Goal: Information Seeking & Learning: Learn about a topic

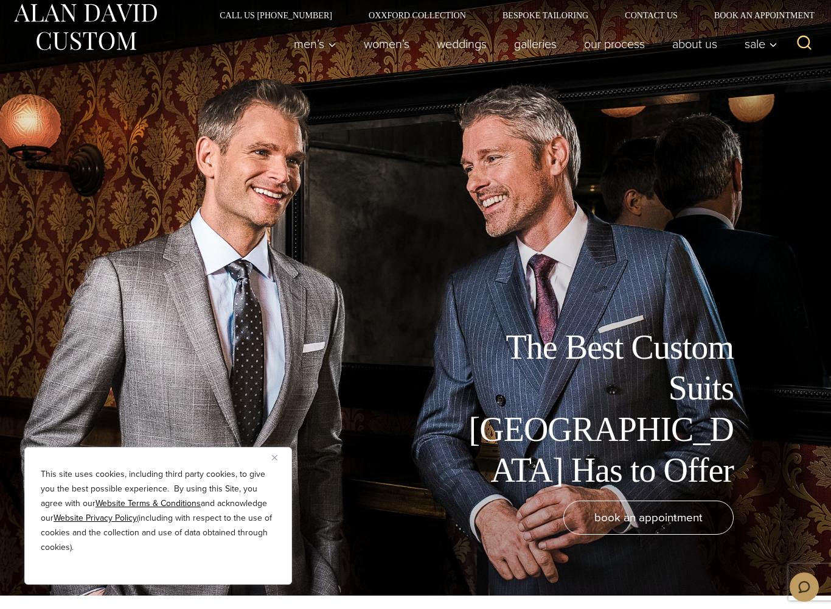
click at [271, 463] on div "This site uses cookies, including third party cookies, to give you the best pos…" at bounding box center [158, 516] width 268 height 138
click at [263, 455] on div "This site uses cookies, including third party cookies, to give you the best pos…" at bounding box center [158, 516] width 268 height 138
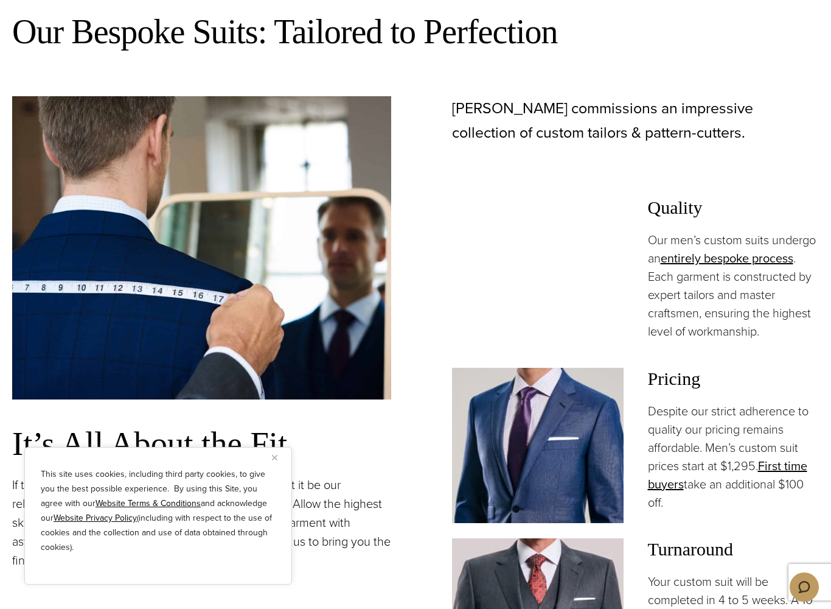
scroll to position [860, 0]
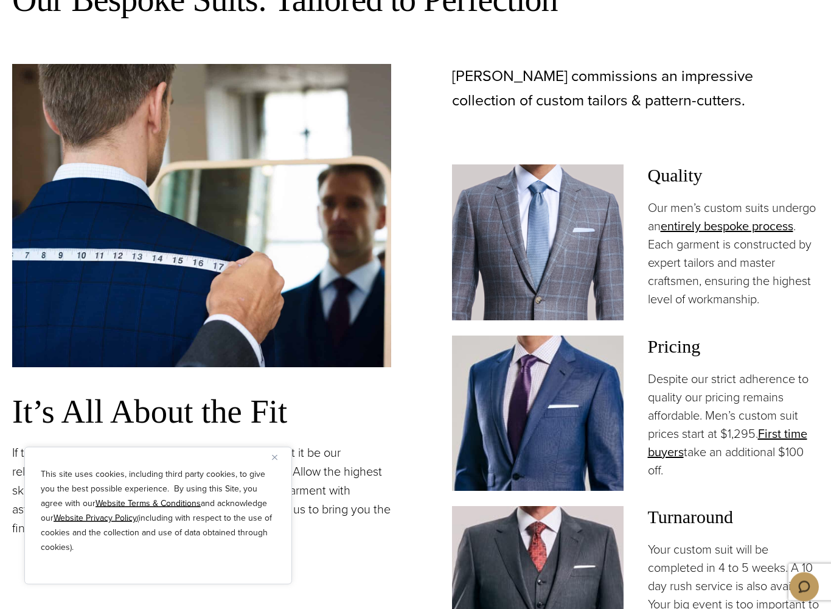
click at [277, 455] on img "Close" at bounding box center [274, 457] width 5 height 5
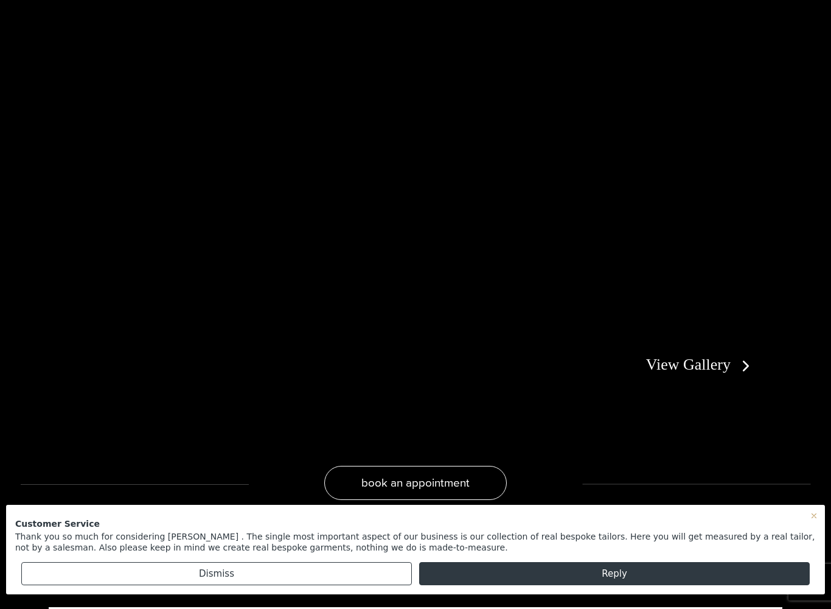
scroll to position [2301, 0]
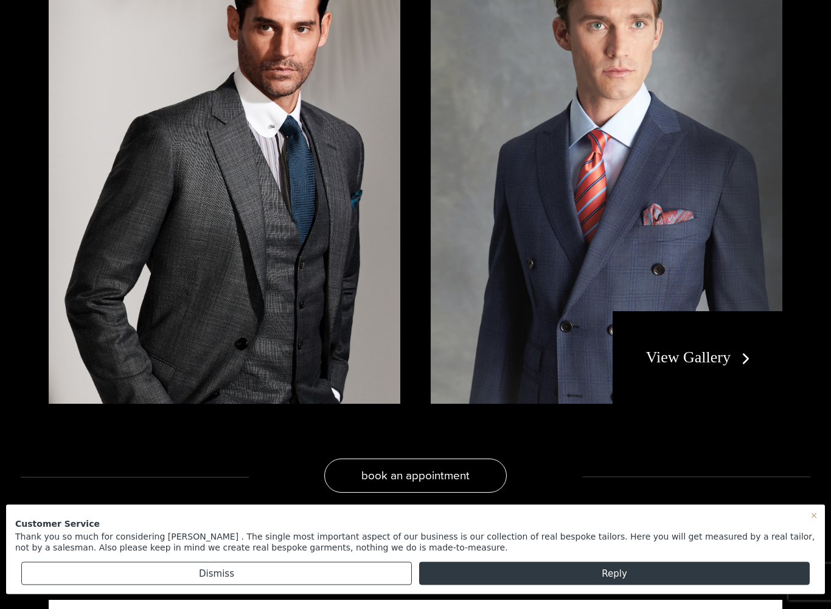
click at [727, 346] on div "Customer Service Thank you so much for considering Alan David . The single most…" at bounding box center [415, 299] width 831 height 599
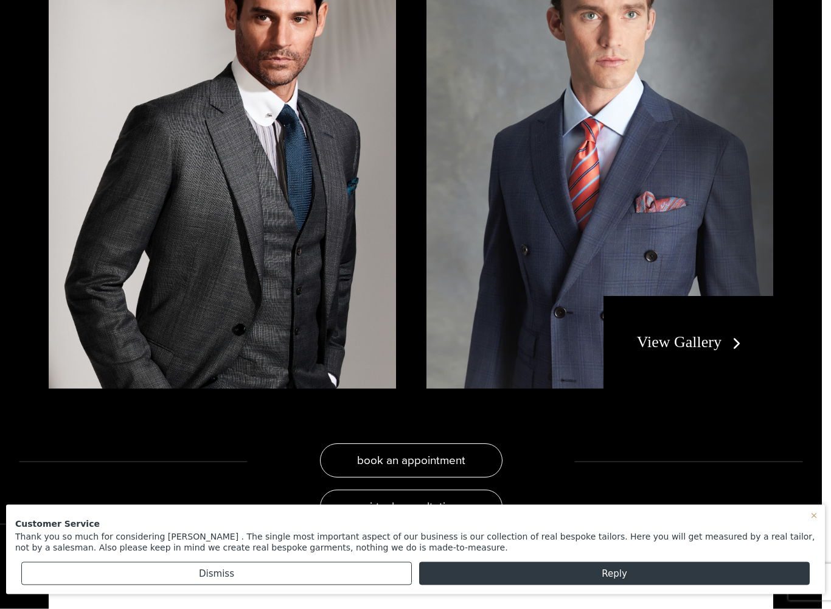
scroll to position [2301, 0]
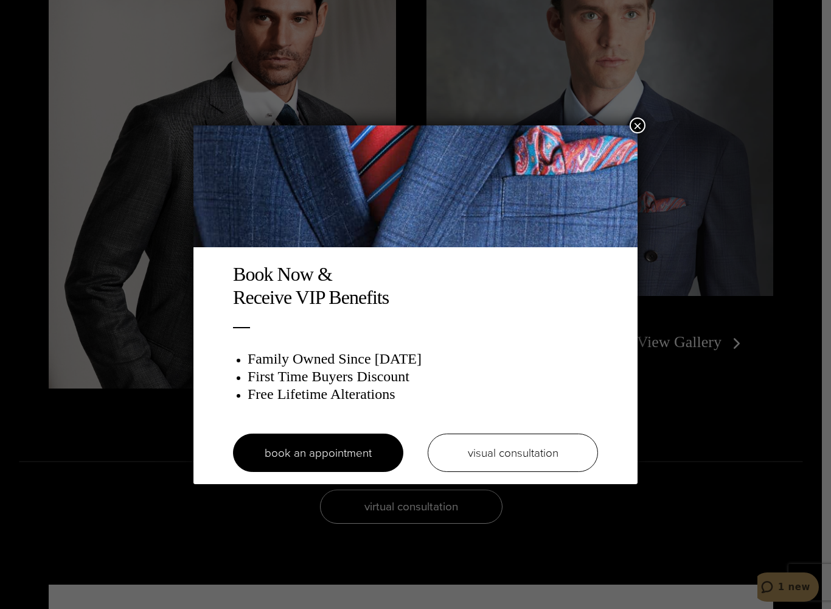
click at [683, 401] on div "Book Now & Receive VIP Benefits Family Owned Since 1913 First Time Buyers Disco…" at bounding box center [415, 304] width 831 height 609
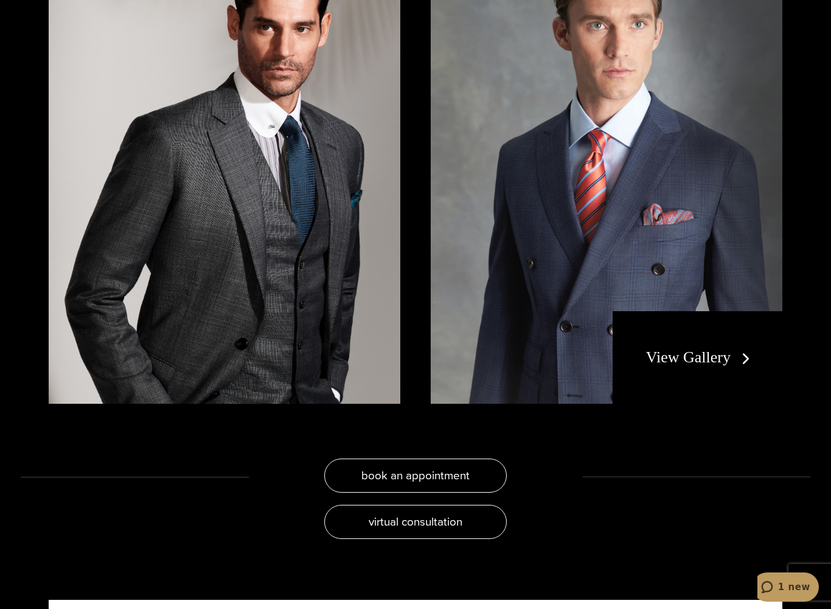
click at [689, 348] on link "View Gallery" at bounding box center [700, 357] width 109 height 18
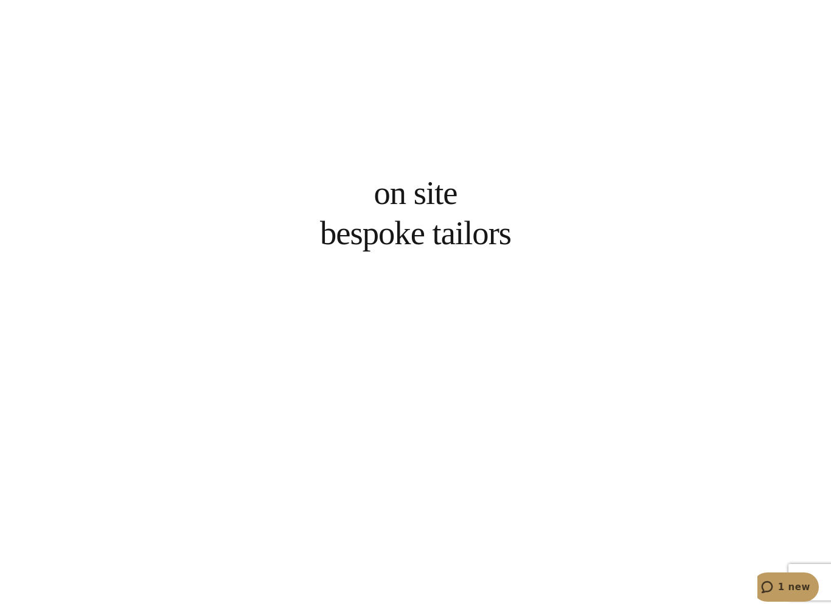
scroll to position [2735, 0]
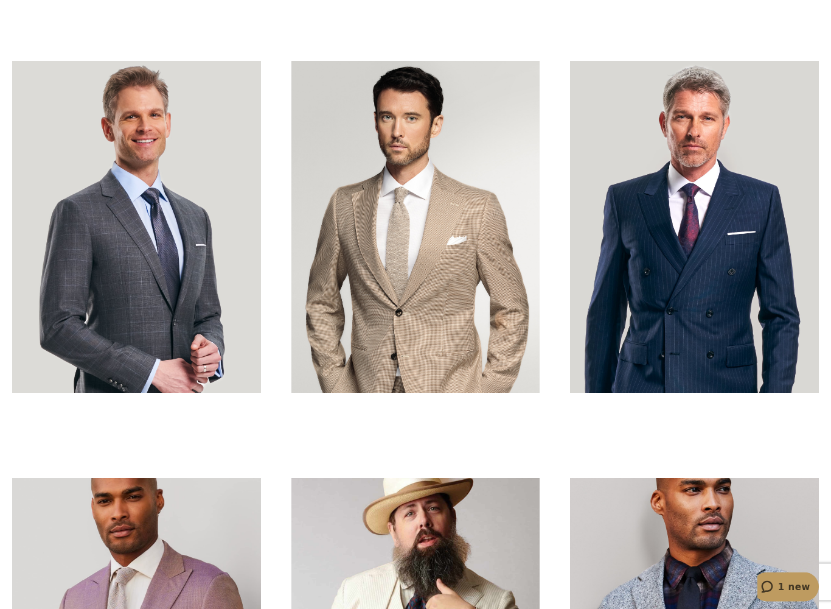
click at [780, 345] on link at bounding box center [694, 227] width 249 height 332
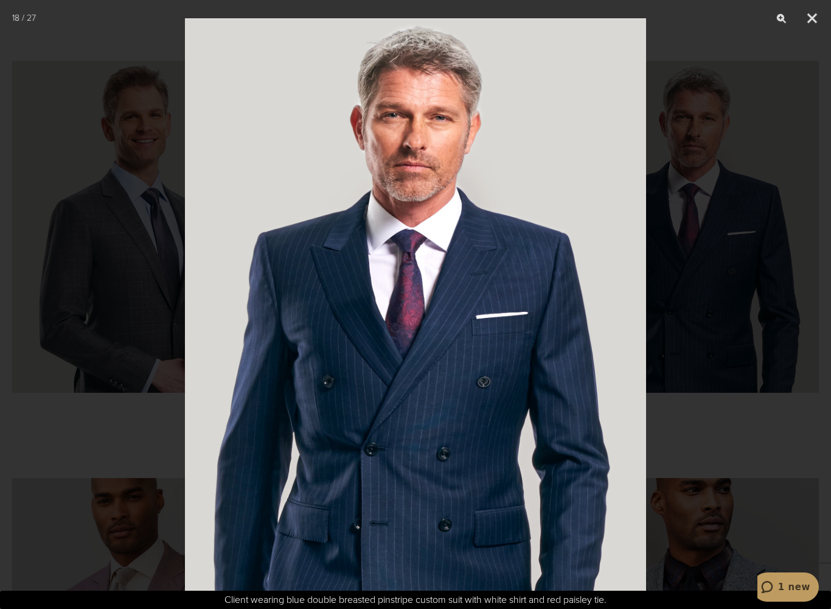
click at [718, 348] on div at bounding box center [415, 304] width 831 height 609
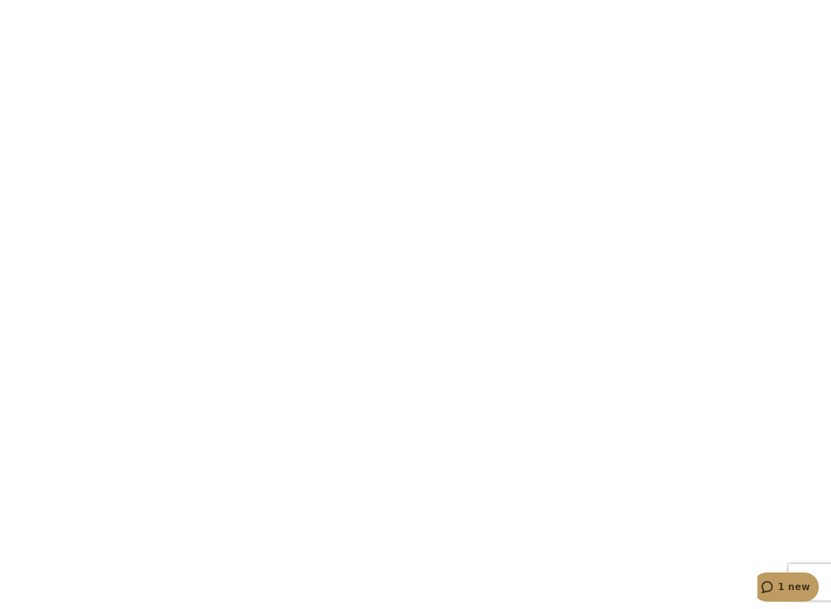
scroll to position [4890, 0]
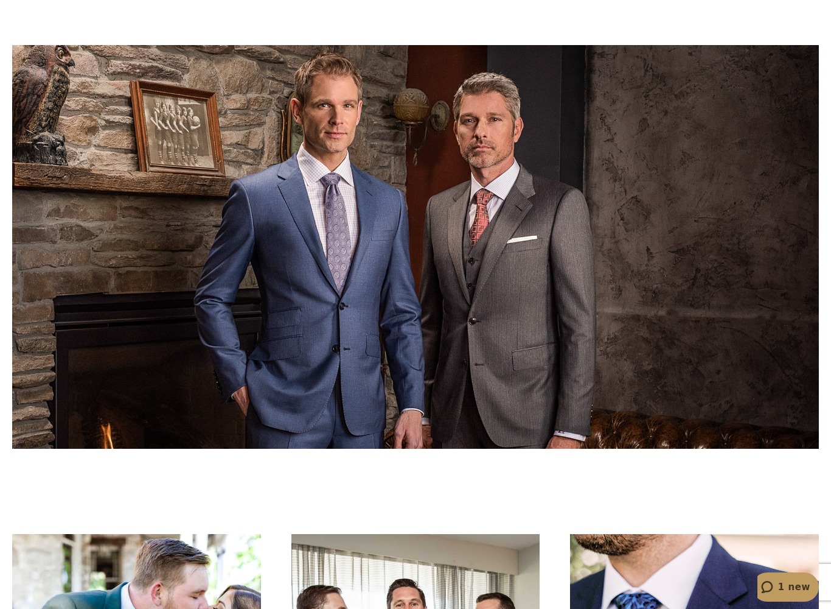
click at [774, 356] on link at bounding box center [415, 246] width 807 height 403
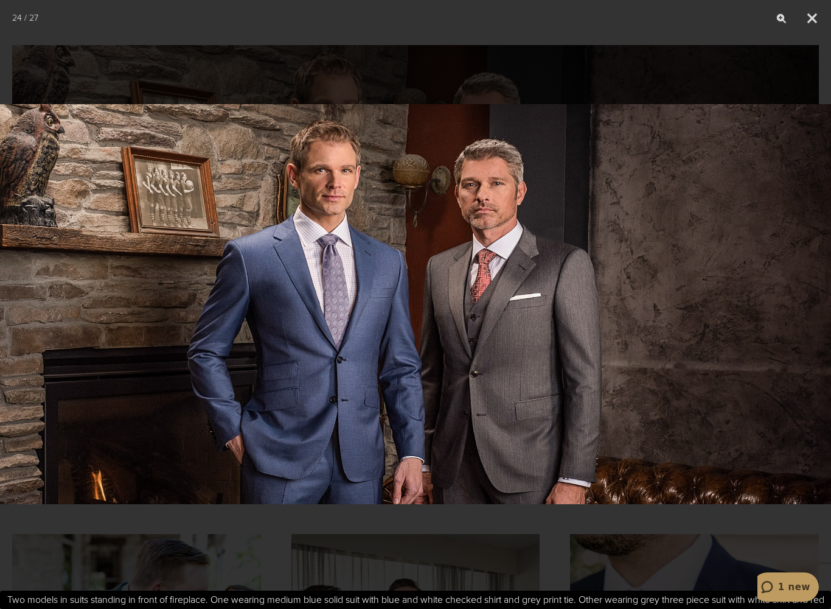
click at [363, 392] on img at bounding box center [415, 304] width 831 height 436
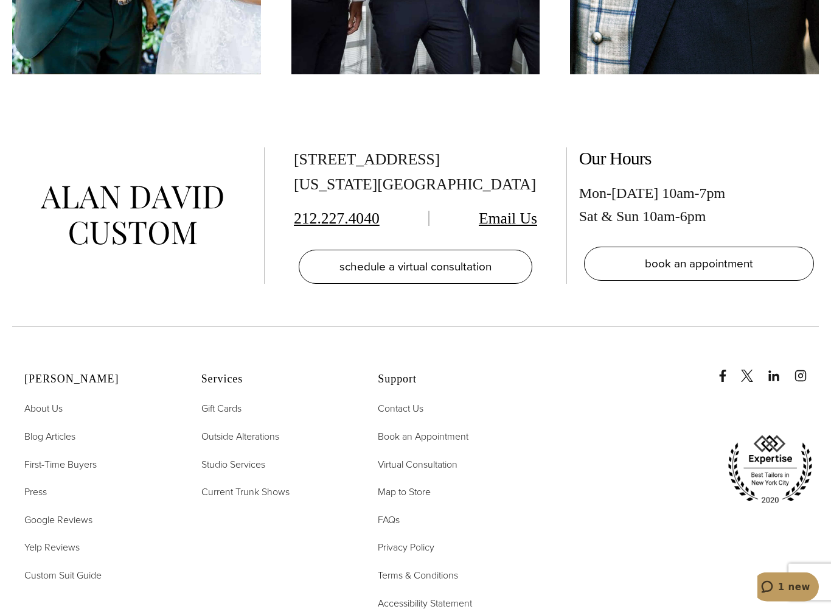
scroll to position [5681, 0]
click at [37, 408] on span "About Us" at bounding box center [43, 408] width 38 height 14
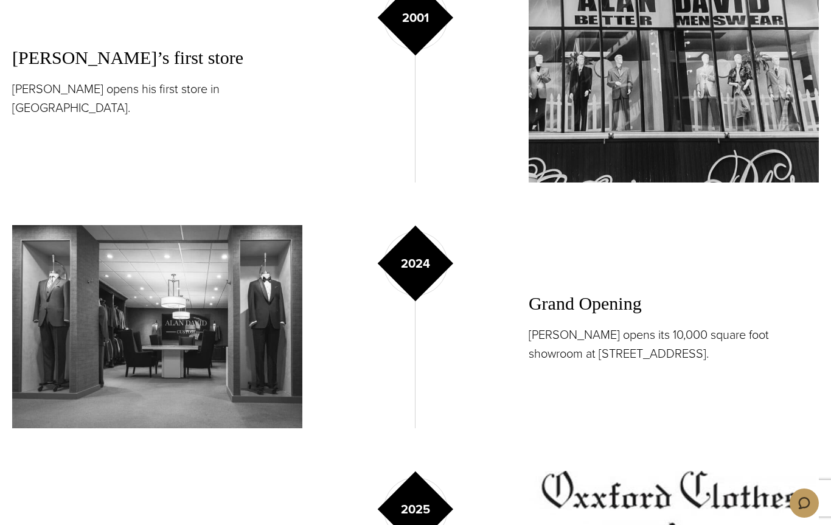
scroll to position [2090, 0]
click at [606, 291] on h3 "Grand Opening" at bounding box center [674, 304] width 290 height 26
click at [666, 326] on p "Alan David opens its 10,000 square foot showroom at 515 Madison Avenue." at bounding box center [674, 345] width 290 height 38
click at [109, 361] on img at bounding box center [157, 327] width 290 height 203
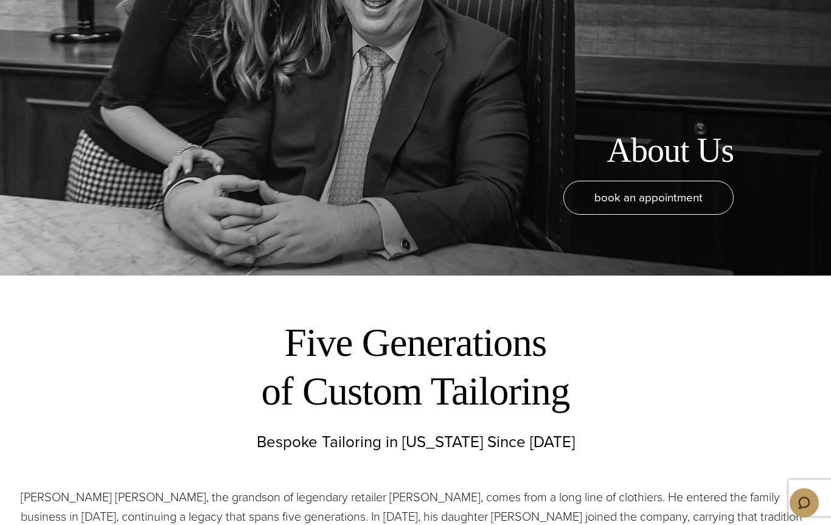
scroll to position [0, 0]
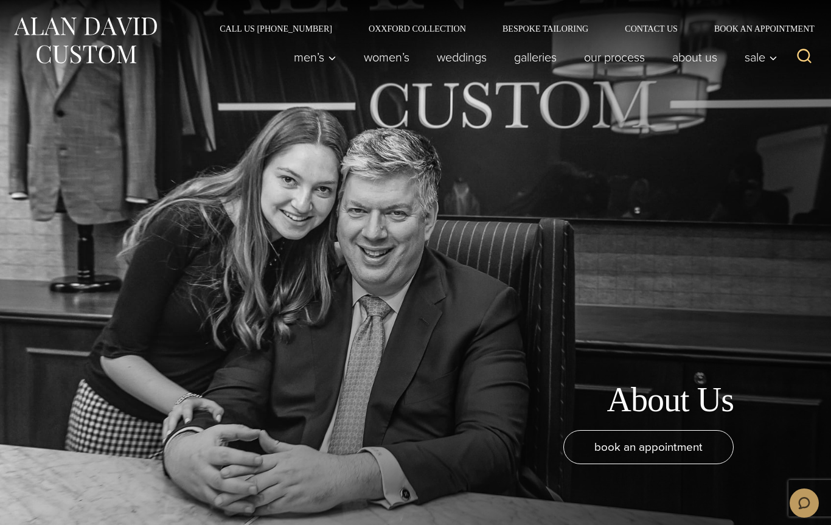
click at [537, 61] on link "Galleries" at bounding box center [536, 57] width 70 height 24
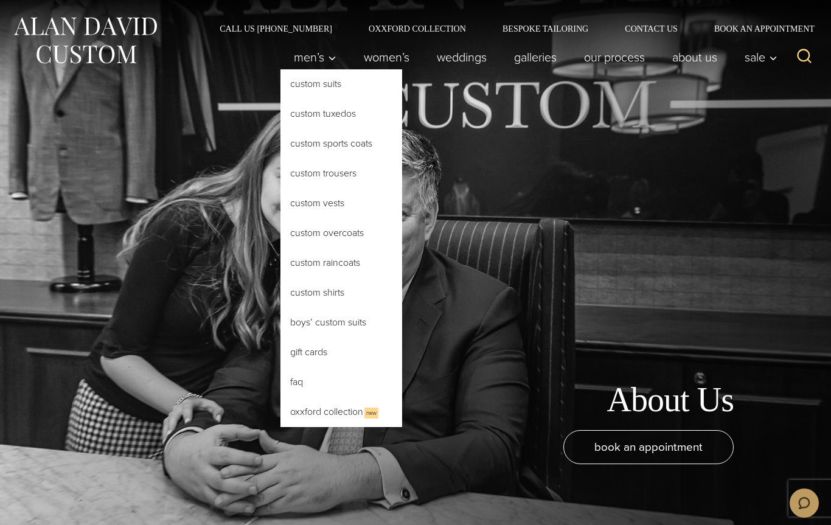
click at [305, 64] on button "Child menu of Men’s" at bounding box center [316, 57] width 70 height 24
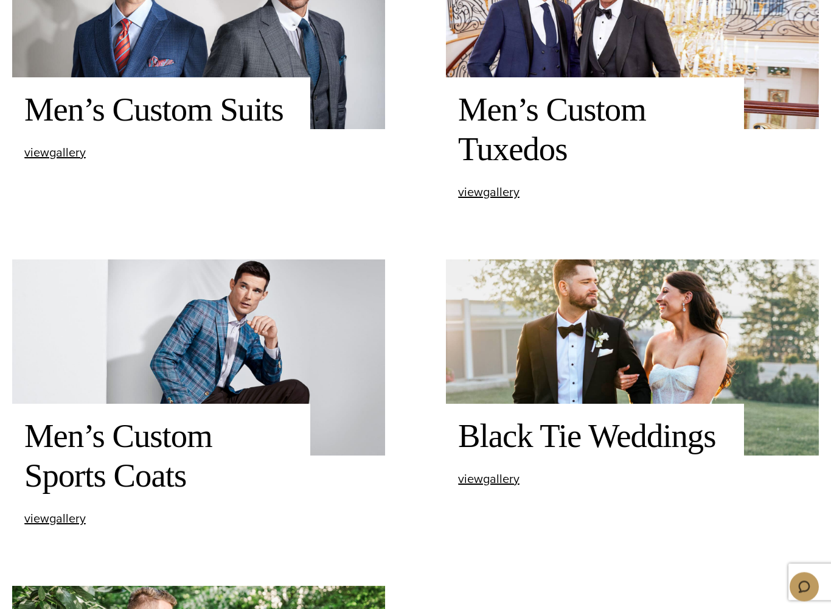
scroll to position [721, 0]
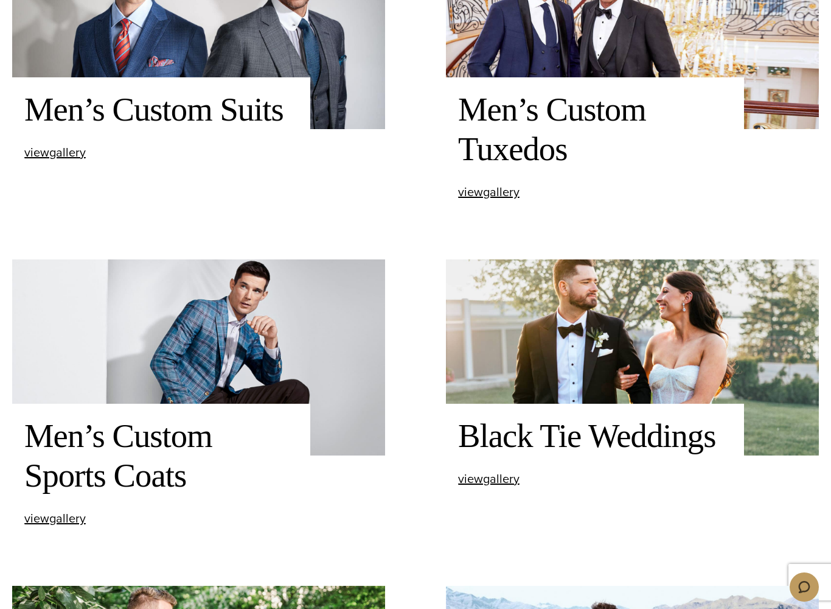
click at [44, 523] on span "view Men’s Custom Sports Coats gallery" at bounding box center [54, 518] width 61 height 18
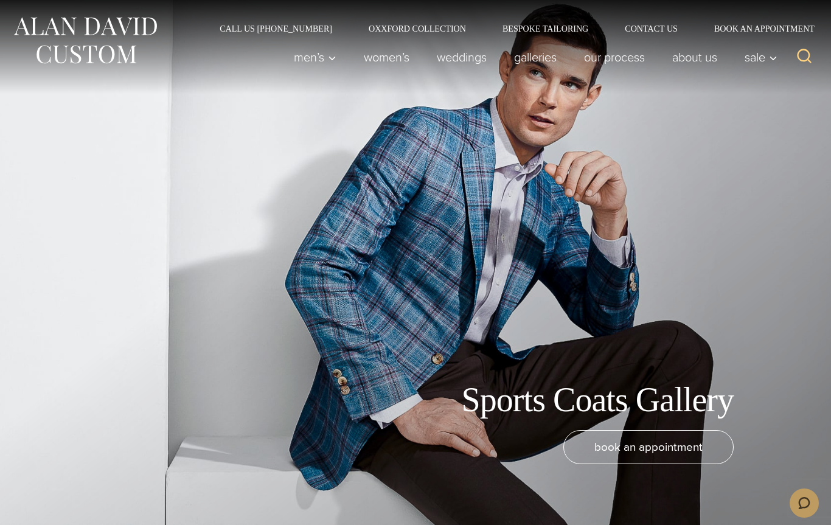
click at [536, 61] on link "Galleries" at bounding box center [536, 57] width 70 height 24
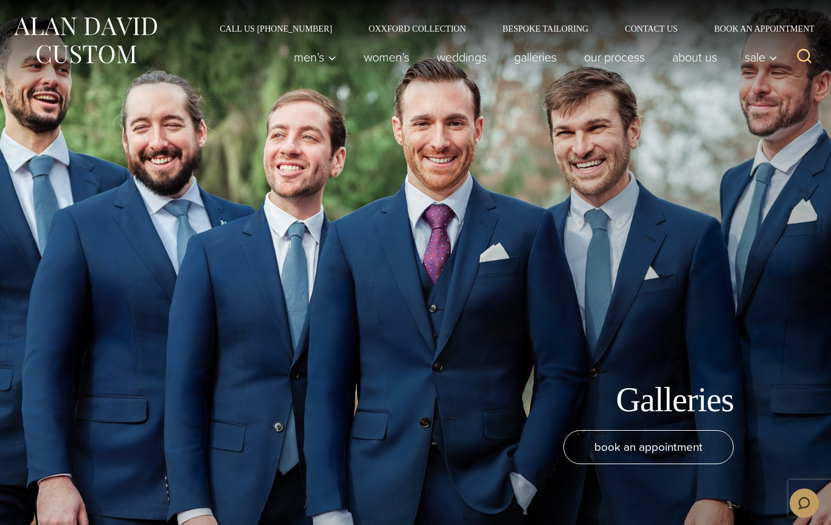
click at [433, 31] on link "Oxxford Collection" at bounding box center [418, 28] width 134 height 9
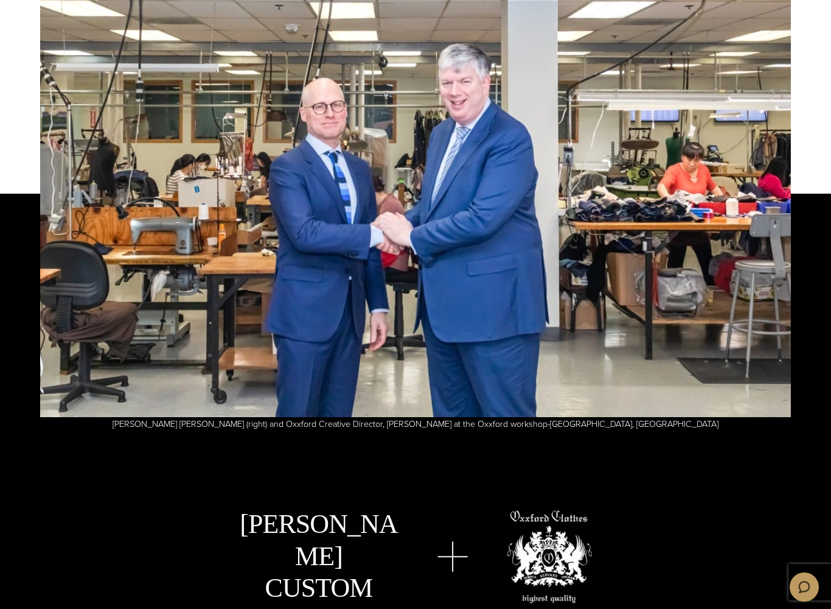
scroll to position [3355, 0]
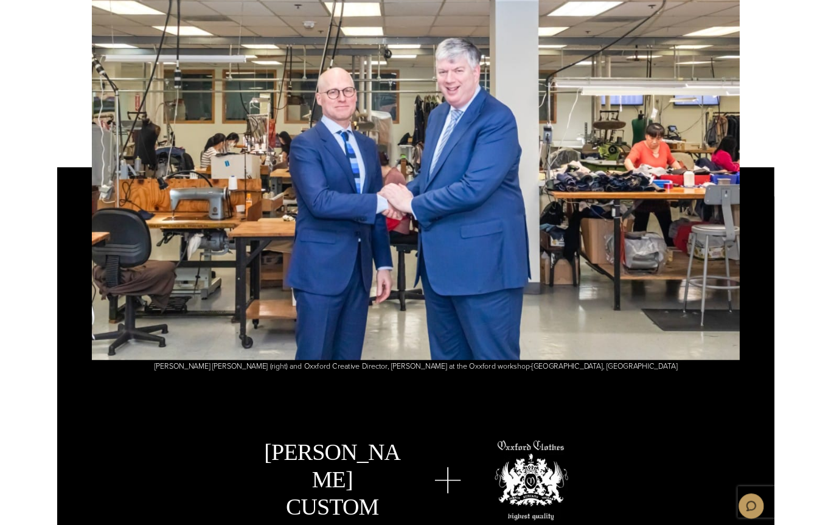
scroll to position [3389, 0]
